Goal: Find specific page/section: Find specific page/section

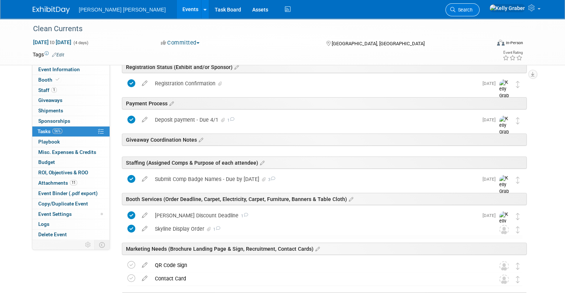
click at [472, 8] on span "Search" at bounding box center [463, 10] width 17 height 6
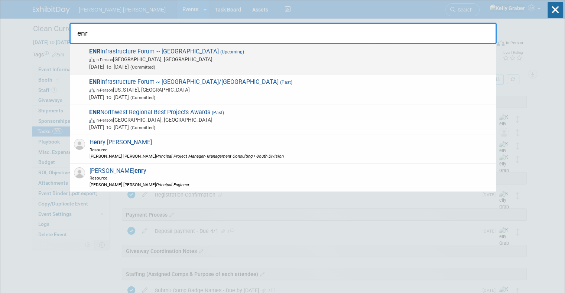
type input "enr"
click at [214, 59] on span "In-Person Seattle, WA" at bounding box center [290, 59] width 403 height 7
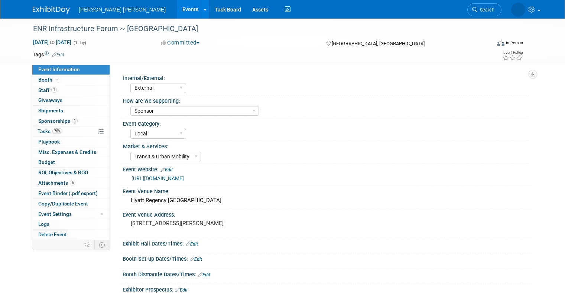
select select "External"
select select "Sponsor"
select select "Local"
select select "Transit & Urban Mobility"
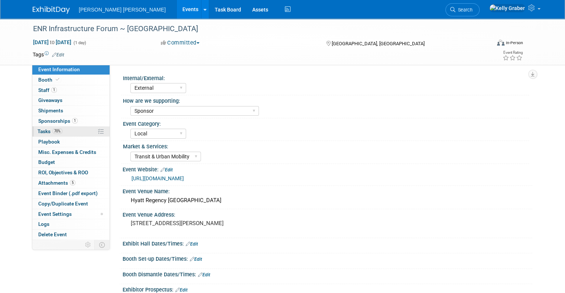
click at [40, 129] on span "Tasks 70%" at bounding box center [50, 132] width 25 height 6
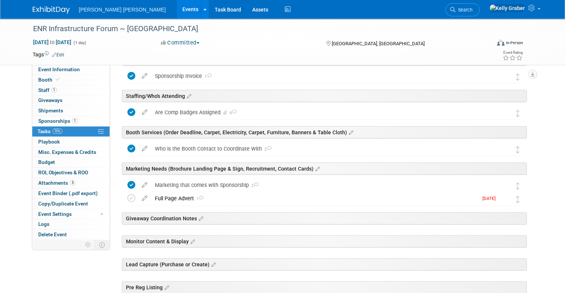
scroll to position [149, 0]
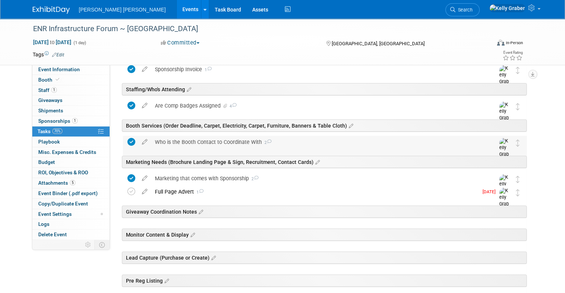
click at [209, 140] on div "Who is the Booth Contact to Coordinate With 2" at bounding box center [317, 142] width 333 height 13
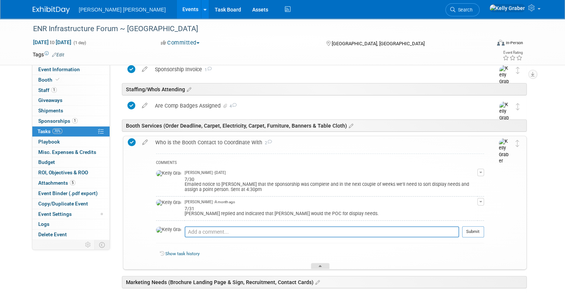
click at [318, 268] on div at bounding box center [320, 266] width 19 height 6
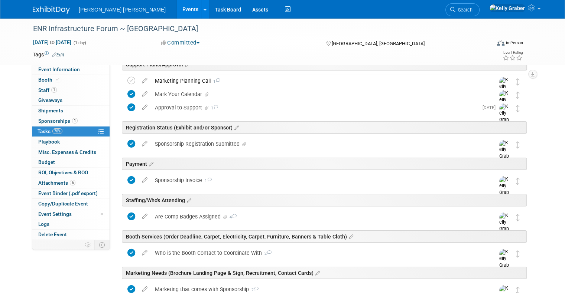
scroll to position [37, 0]
